Goal: Task Accomplishment & Management: Use online tool/utility

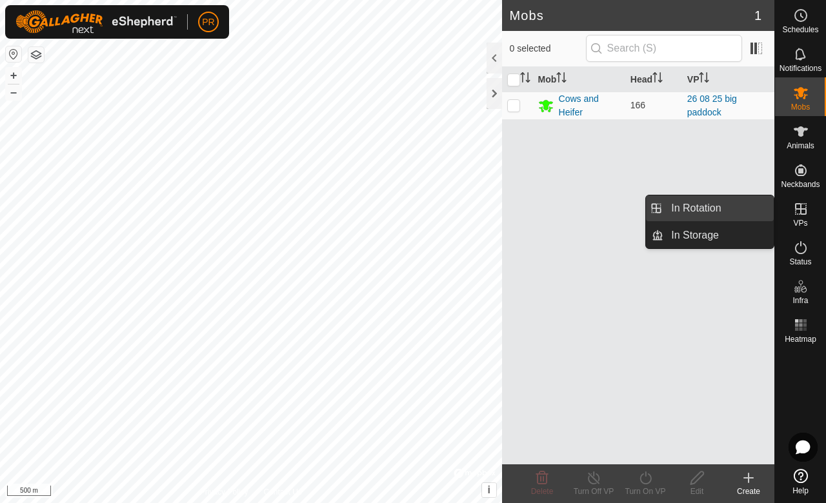
click at [742, 212] on link "In Rotation" at bounding box center [718, 208] width 110 height 26
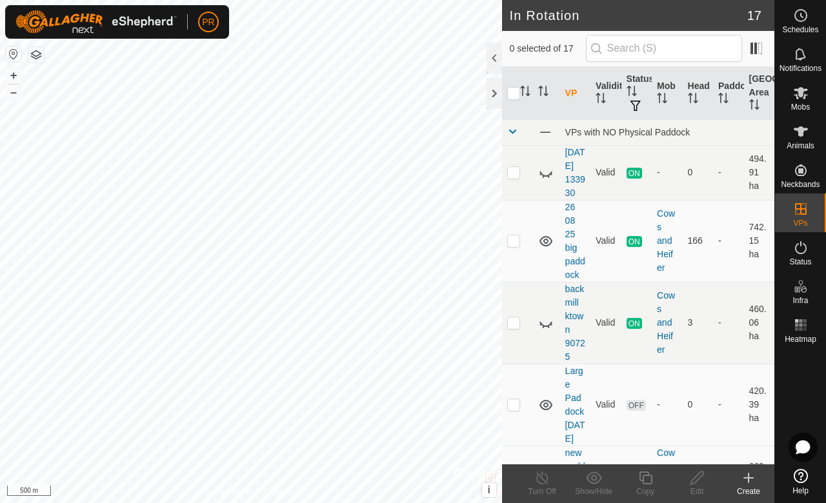
click at [750, 484] on icon at bounding box center [748, 477] width 15 height 15
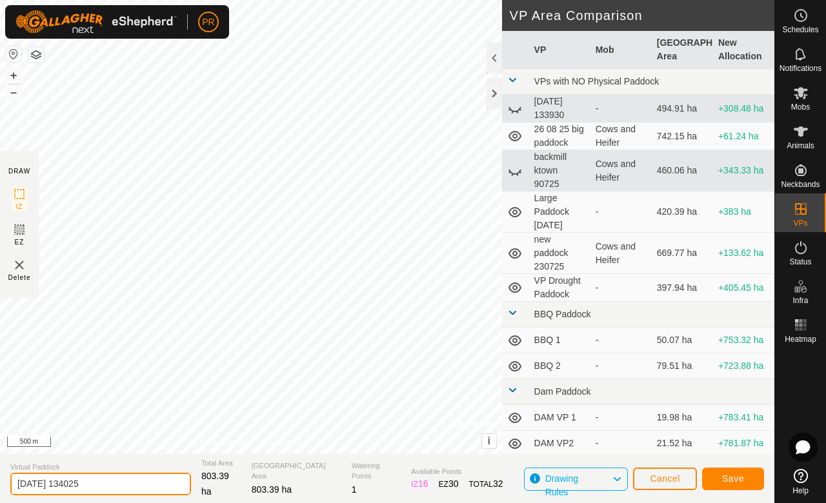
click at [106, 481] on input "[DATE] 134025" at bounding box center [100, 484] width 181 height 23
type input "2"
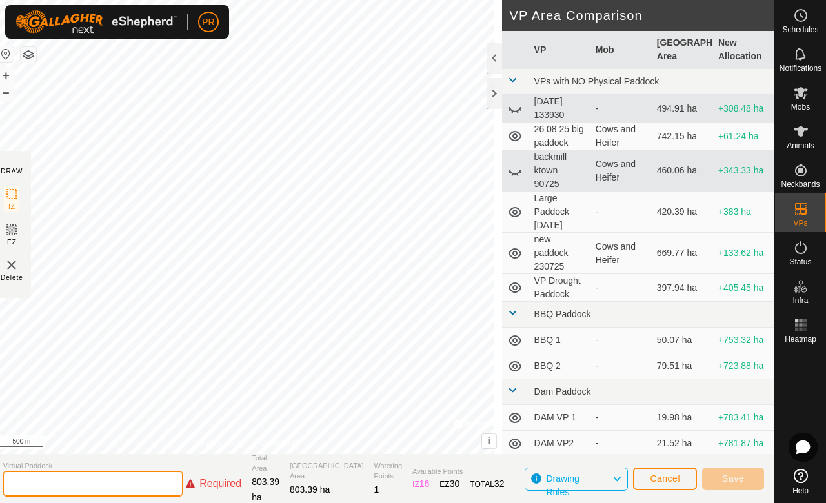
type input "P"
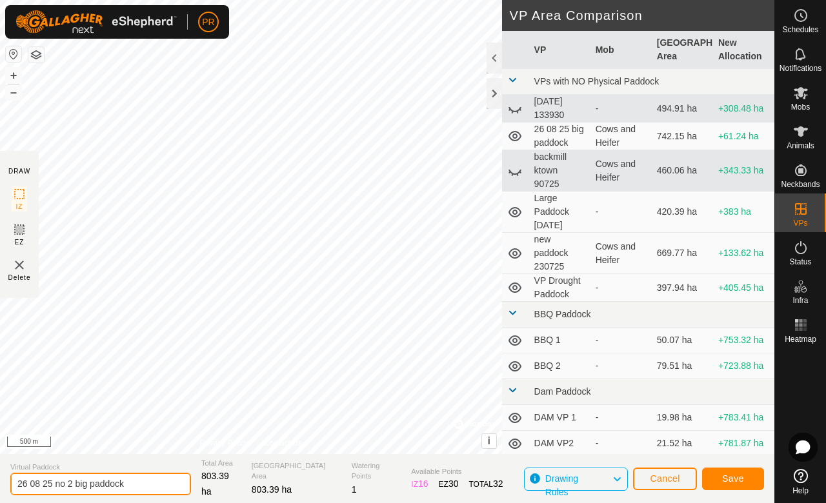
type input "26 08 25 no 2 big paddock"
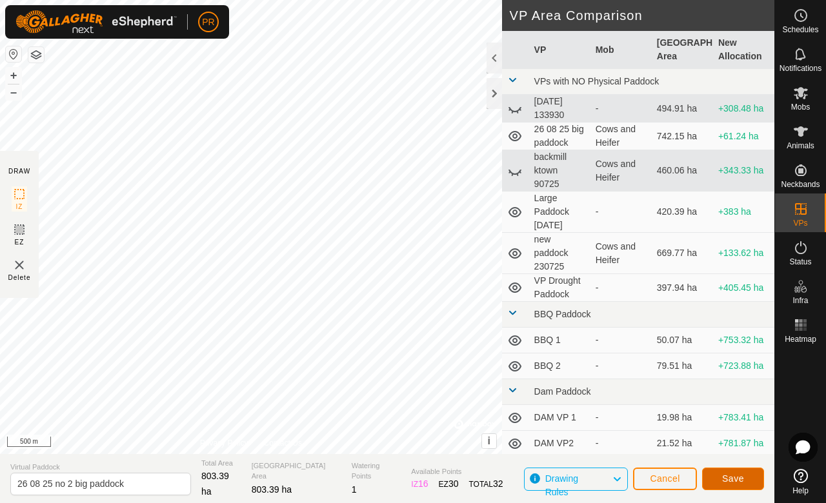
click at [734, 476] on span "Save" at bounding box center [733, 479] width 22 height 10
